Goal: Task Accomplishment & Management: Use online tool/utility

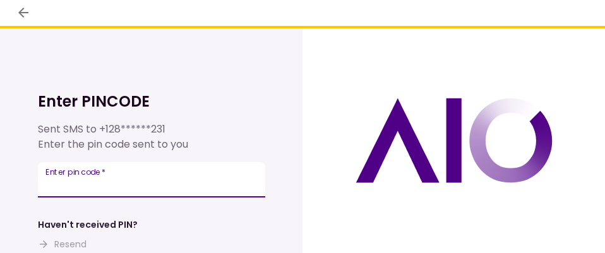
click at [127, 174] on input "Enter pin code   *" at bounding box center [151, 179] width 227 height 35
type input "******"
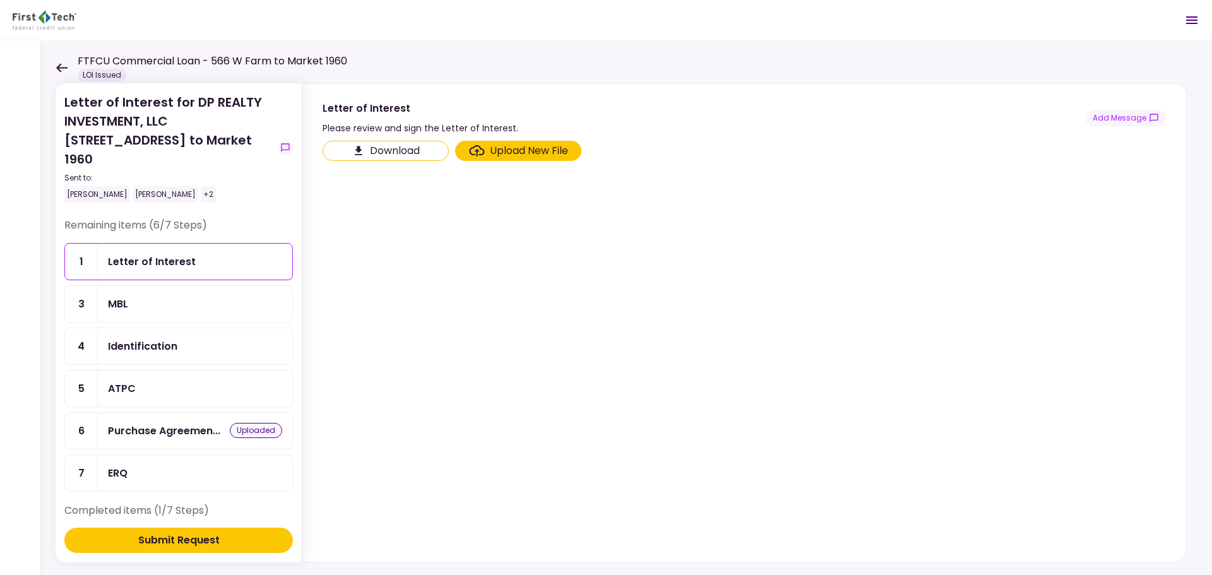
click at [517, 146] on div "Upload New File" at bounding box center [529, 150] width 78 height 15
click at [0, 0] on input "Upload New File" at bounding box center [0, 0] width 0 height 0
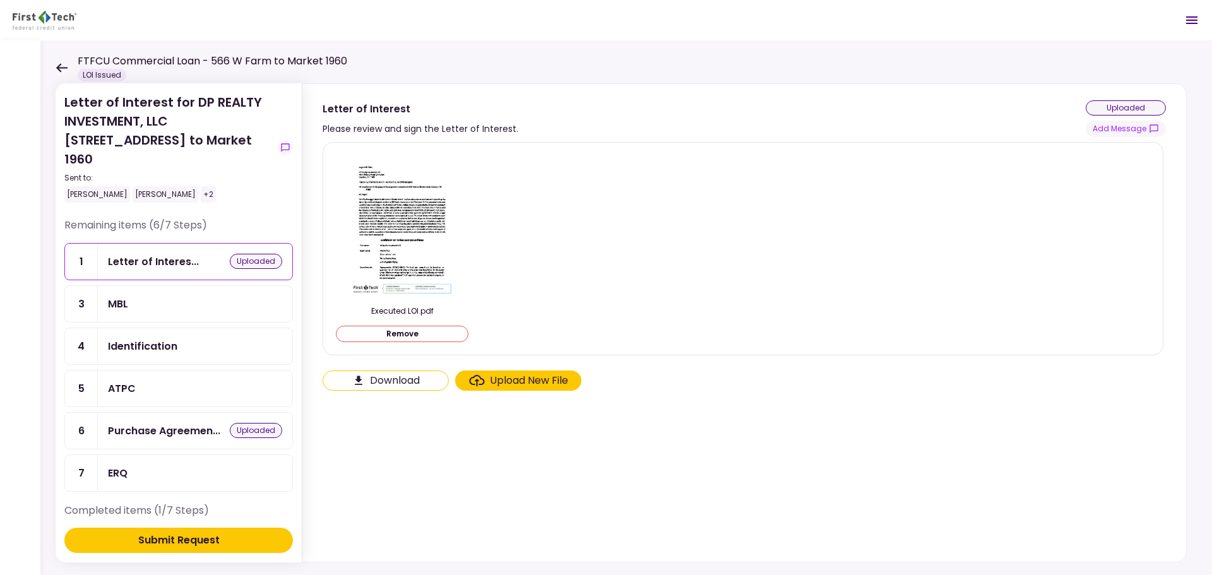
click at [180, 252] on div "MBL" at bounding box center [195, 304] width 174 height 16
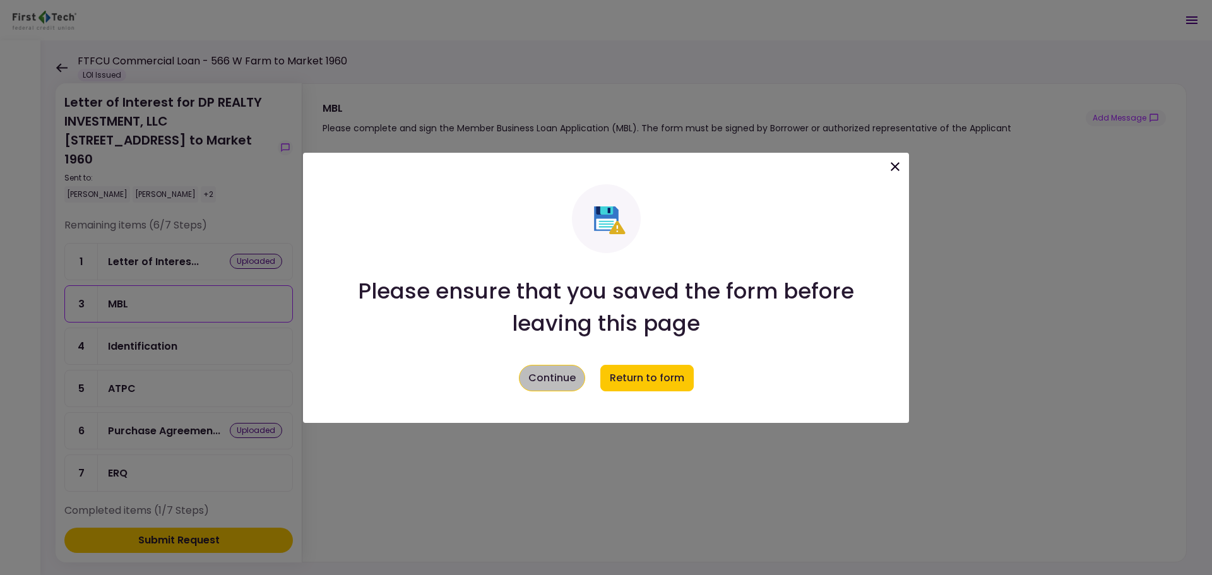
click at [572, 252] on button "Continue" at bounding box center [552, 378] width 66 height 27
